Goal: Find specific page/section: Find specific page/section

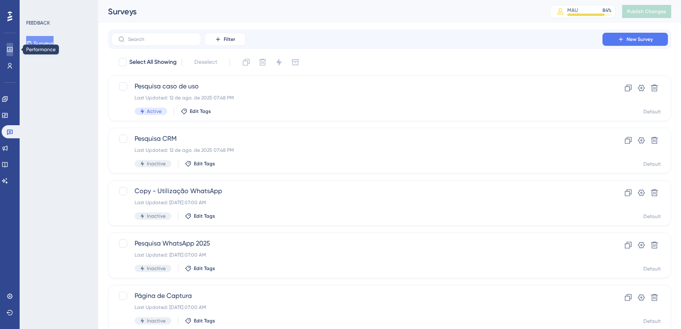
click at [7, 52] on link at bounding box center [10, 49] width 7 height 13
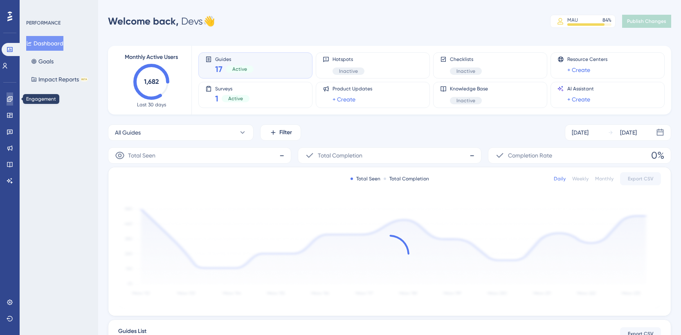
click at [7, 102] on link at bounding box center [10, 98] width 7 height 13
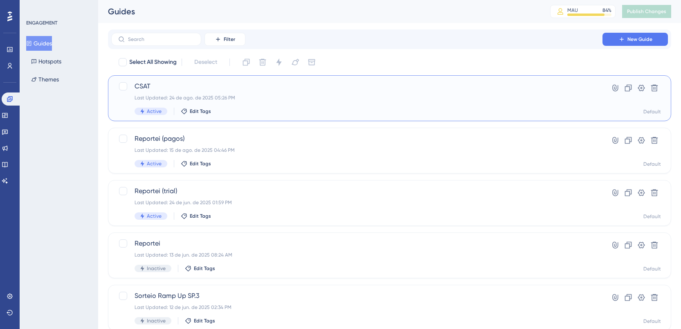
click at [206, 85] on span "CSAT" at bounding box center [356, 86] width 444 height 10
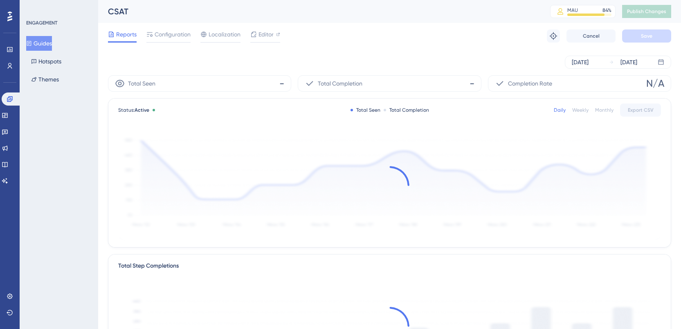
click at [258, 28] on div "Reports Configuration Localization Editor Troubleshoot Cancel Save" at bounding box center [389, 36] width 563 height 26
click at [259, 32] on span "Editor" at bounding box center [265, 34] width 15 height 10
click at [444, 21] on div "CSAT MAU 84 % Click to see add-on and upgrade options Publish Changes" at bounding box center [389, 11] width 583 height 23
